Goal: Obtain resource: Download file/media

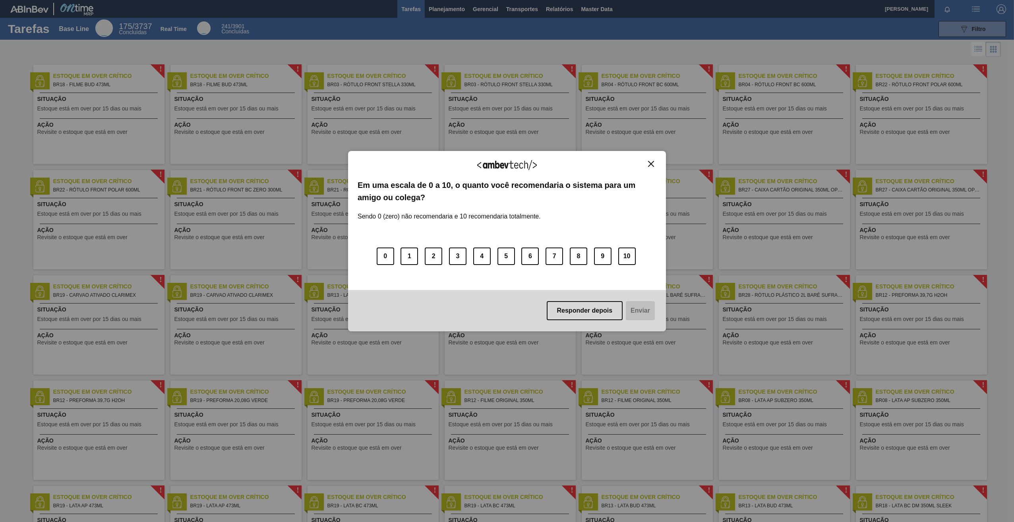
click at [653, 165] on img "Close" at bounding box center [651, 164] width 6 height 6
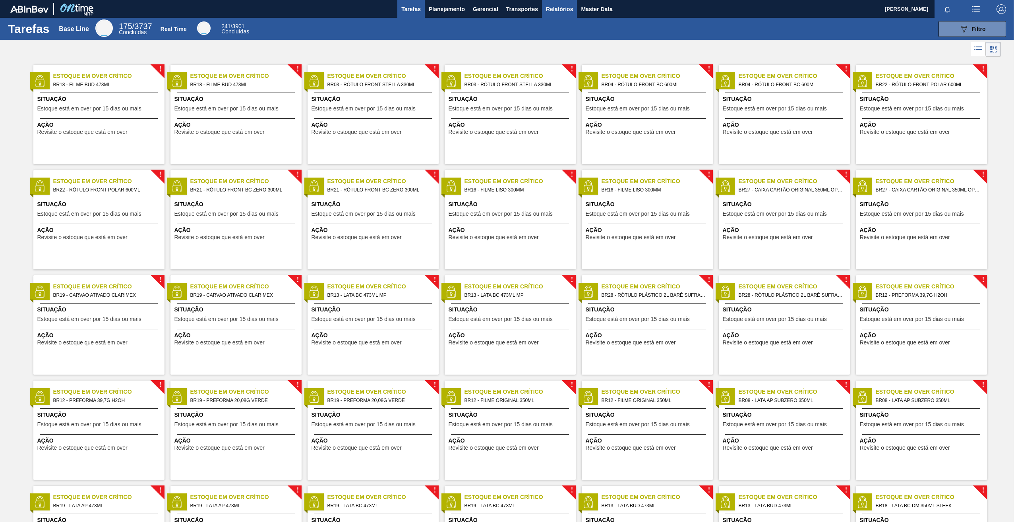
click at [556, 8] on span "Relatórios" at bounding box center [559, 9] width 27 height 10
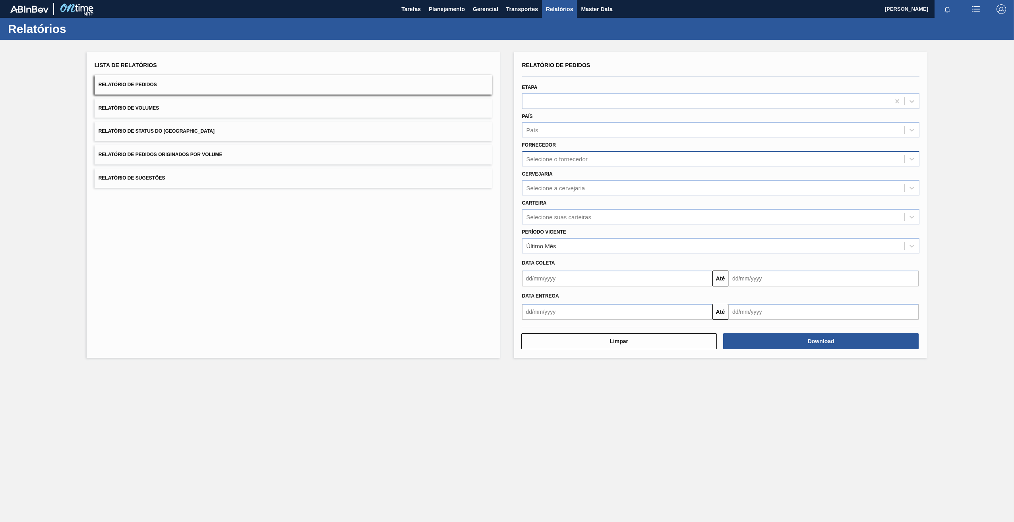
click at [568, 157] on div "Selecione o fornecedor" at bounding box center [557, 159] width 61 height 7
paste input "289744"
type input "289744"
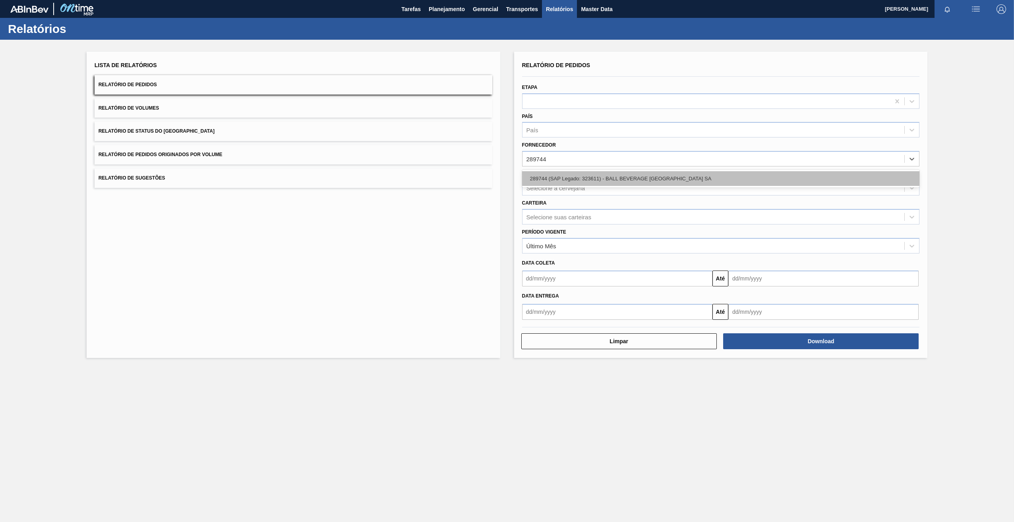
click at [566, 179] on div "289744 (SAP Legado: 323611) - BALL BEVERAGE [GEOGRAPHIC_DATA] SA" at bounding box center [721, 178] width 398 height 15
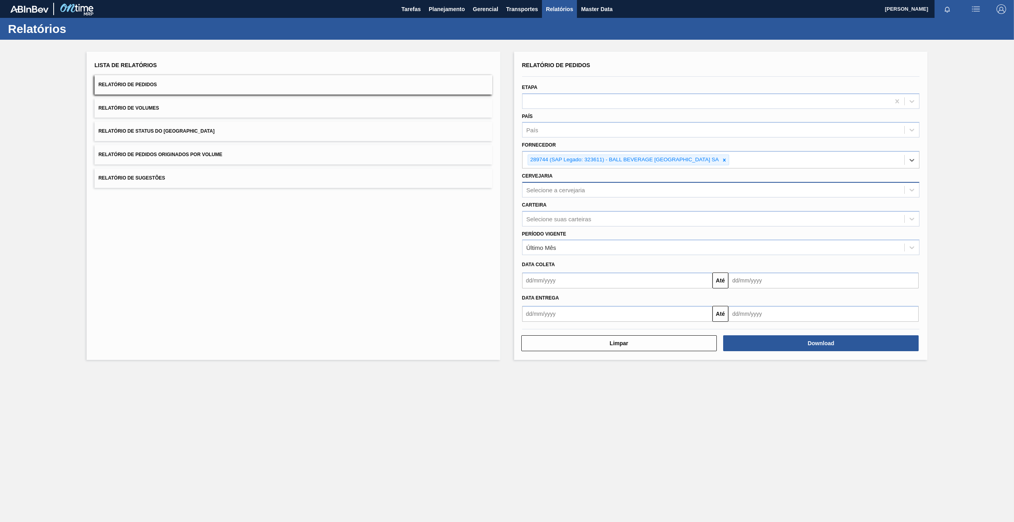
click at [567, 190] on div "Selecione a cervejaria" at bounding box center [556, 189] width 59 height 7
type input "BR16"
click at [578, 212] on div "BR16 - Jacareí" at bounding box center [721, 209] width 398 height 15
click at [767, 345] on button "Download" at bounding box center [821, 345] width 196 height 16
